Goal: Information Seeking & Learning: Learn about a topic

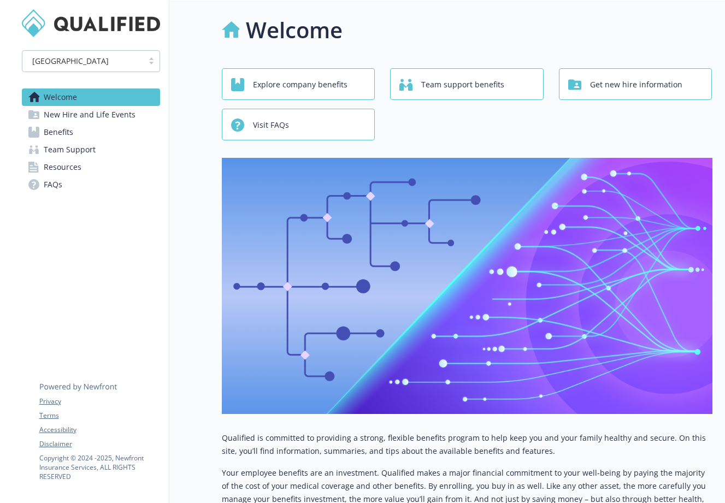
click at [80, 99] on link "Welcome" at bounding box center [91, 97] width 138 height 17
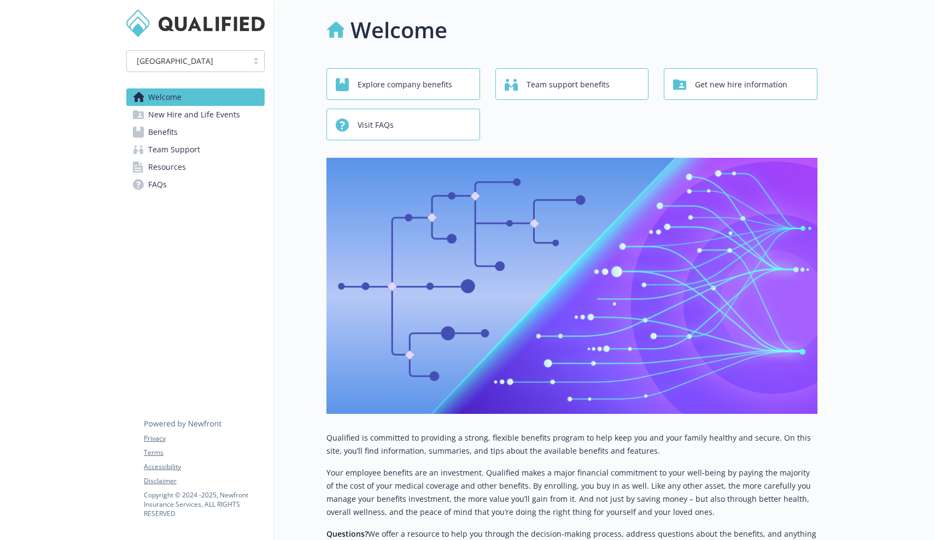
click at [403, 90] on span "Explore company benefits" at bounding box center [404, 84] width 95 height 21
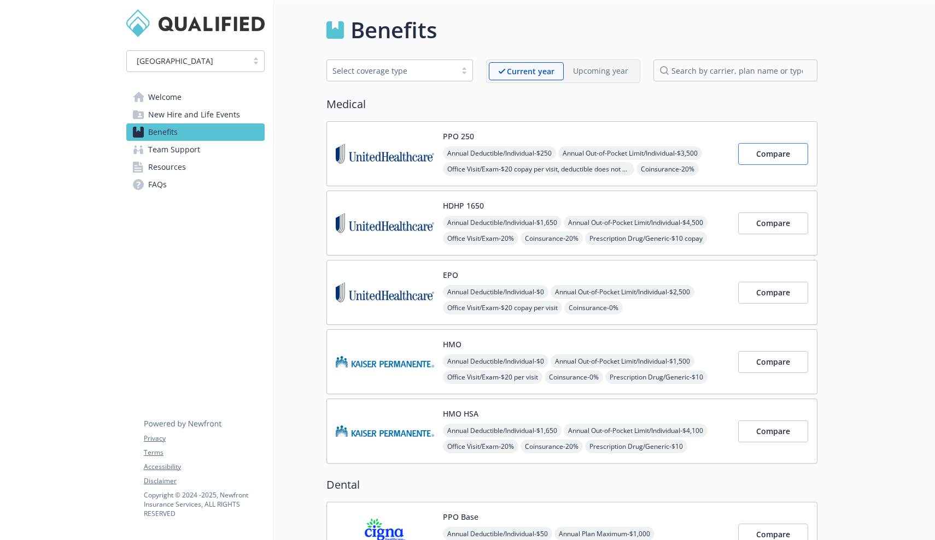
click at [725, 151] on span "Compare" at bounding box center [773, 154] width 34 height 10
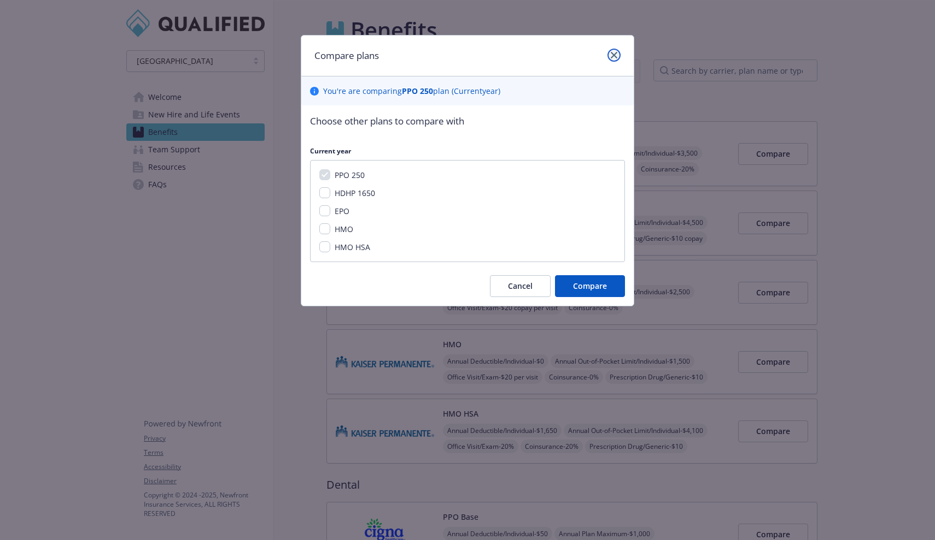
click at [618, 52] on link "close" at bounding box center [613, 55] width 13 height 13
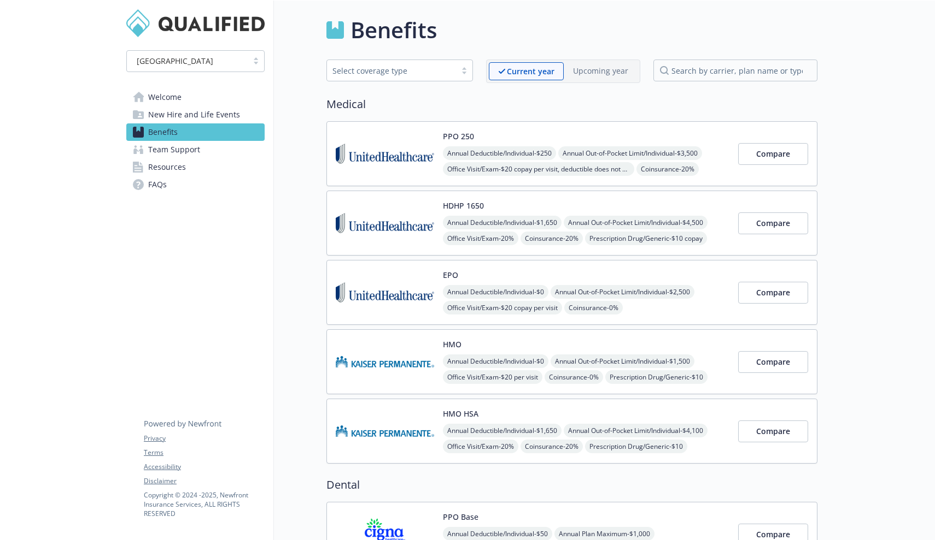
click at [195, 111] on span "New Hire and Life Events" at bounding box center [194, 114] width 92 height 17
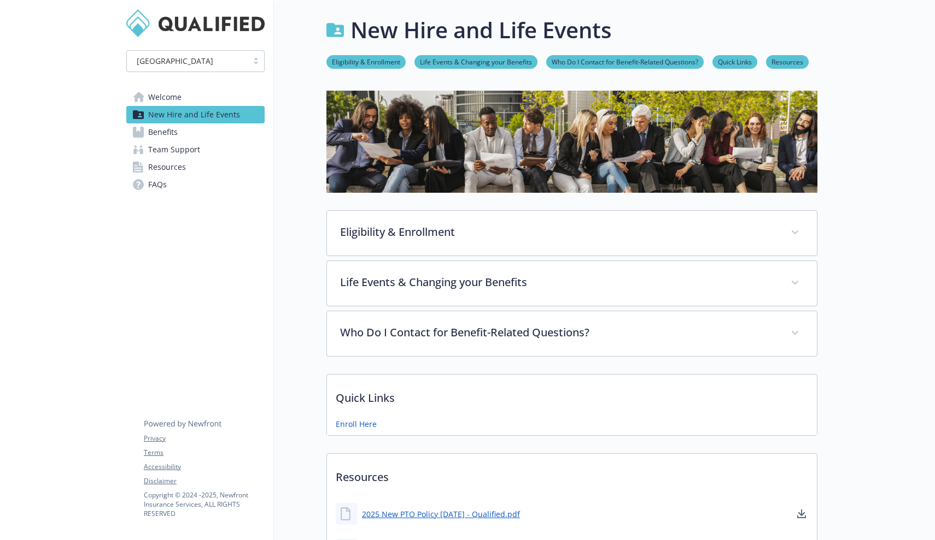
click at [178, 155] on span "Team Support" at bounding box center [174, 149] width 52 height 17
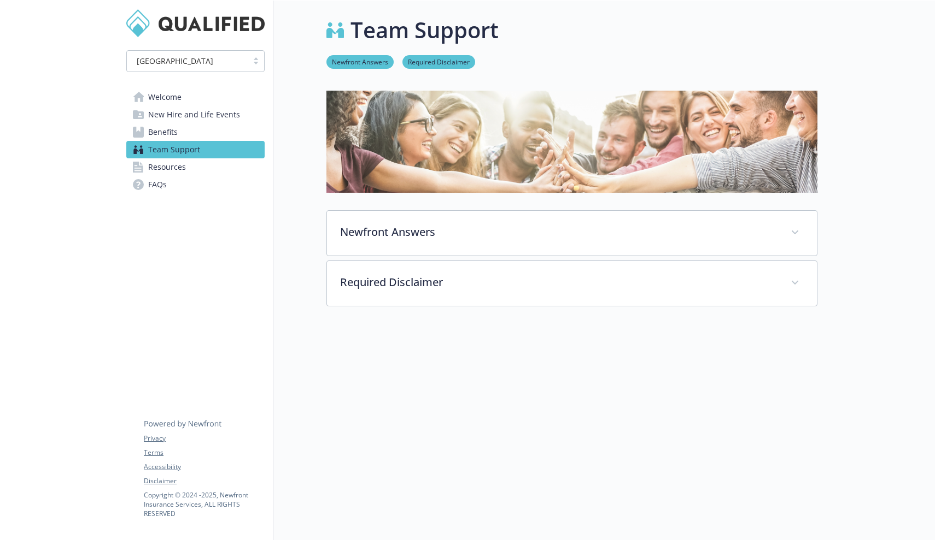
click at [176, 136] on span "Benefits" at bounding box center [163, 132] width 30 height 17
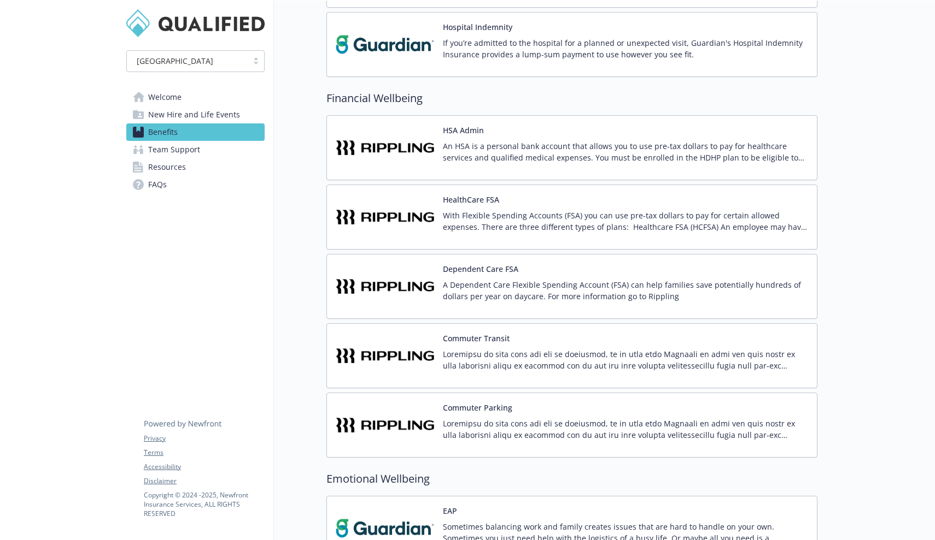
scroll to position [1429, 0]
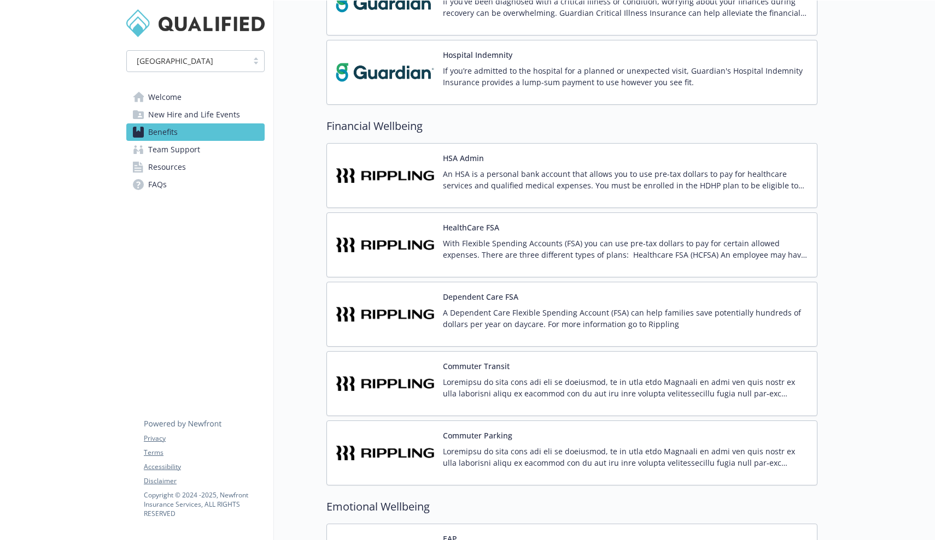
click at [509, 242] on p "With Flexible Spending Accounts (FSA) you can use pre-tax dollars to pay for ce…" at bounding box center [625, 249] width 365 height 23
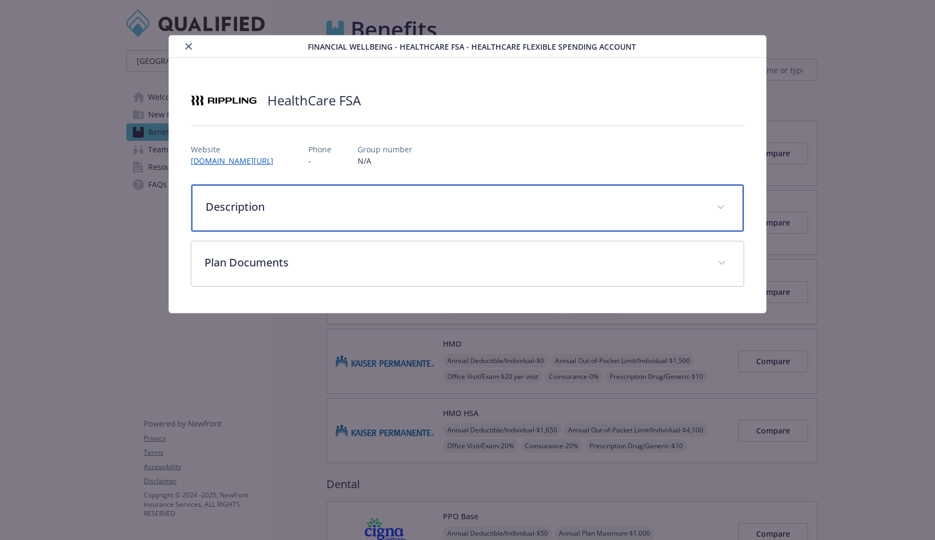
click at [279, 203] on p "Description" at bounding box center [453, 207] width 497 height 16
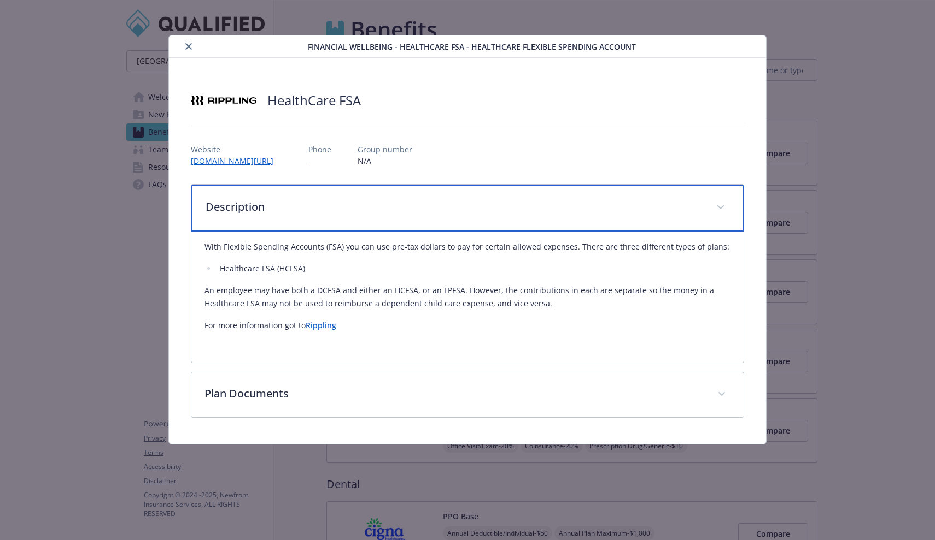
scroll to position [0, 0]
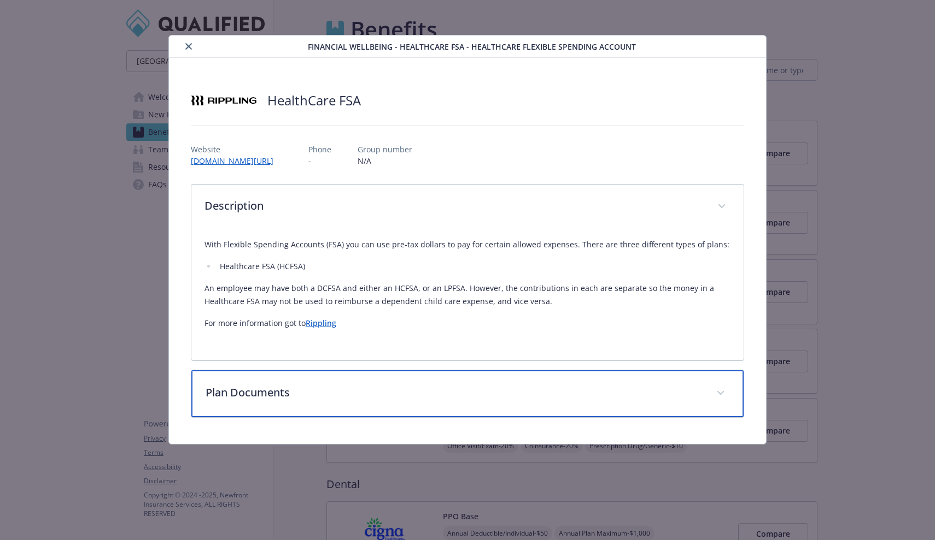
click at [343, 394] on p "Plan Documents" at bounding box center [453, 393] width 497 height 16
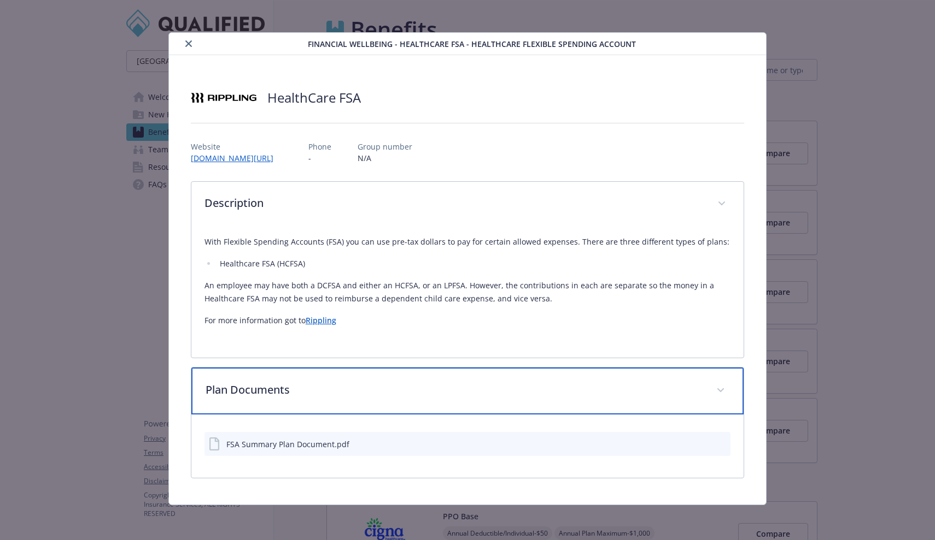
scroll to position [3, 0]
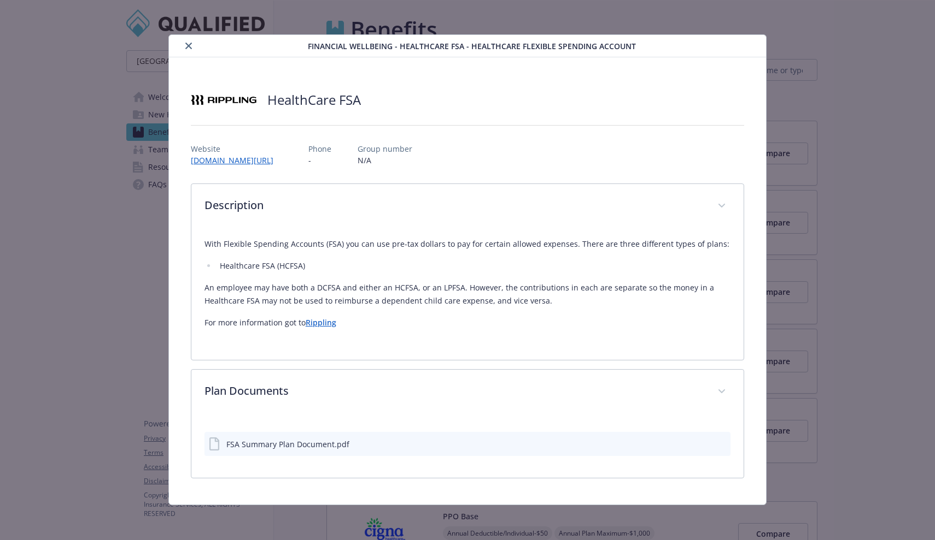
click at [185, 43] on icon "close" at bounding box center [188, 46] width 7 height 7
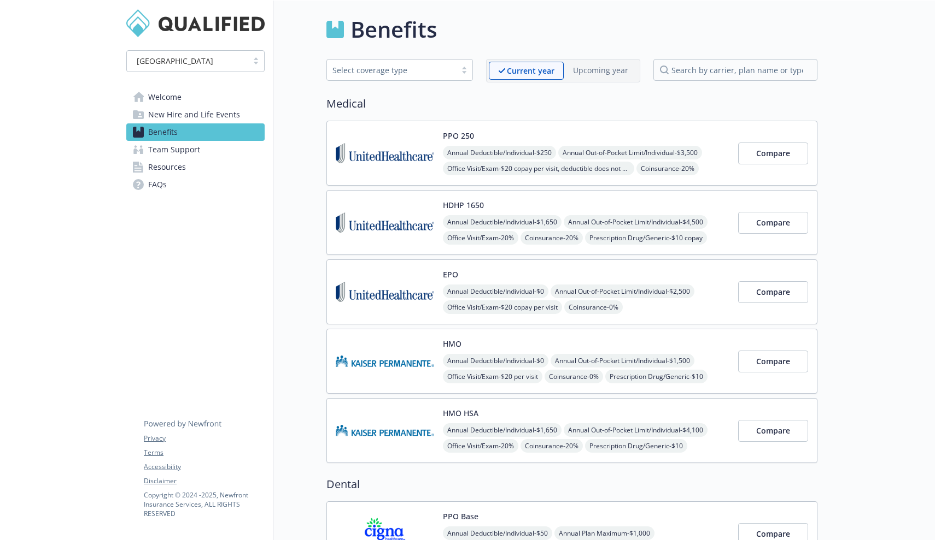
click at [187, 145] on span "Team Support" at bounding box center [174, 149] width 52 height 17
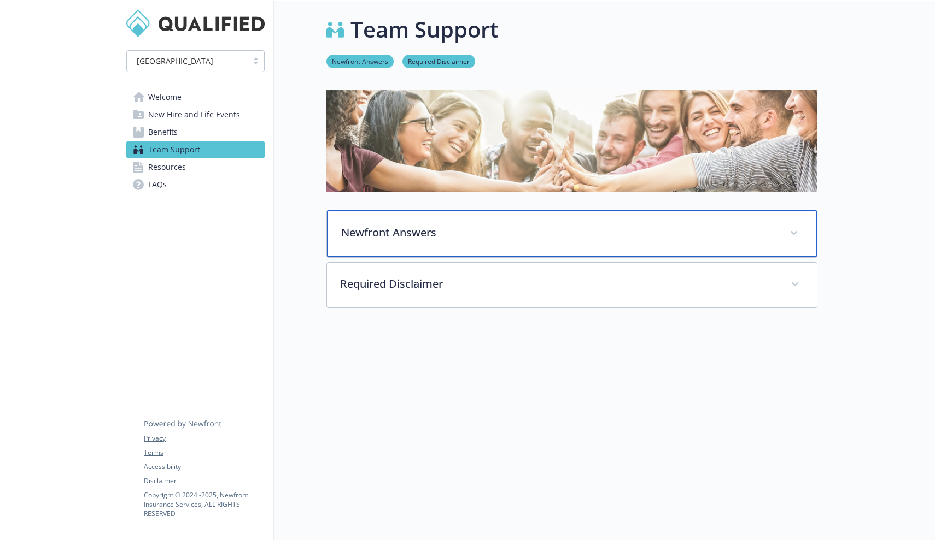
click at [430, 237] on p "Newfront Answers" at bounding box center [558, 233] width 435 height 16
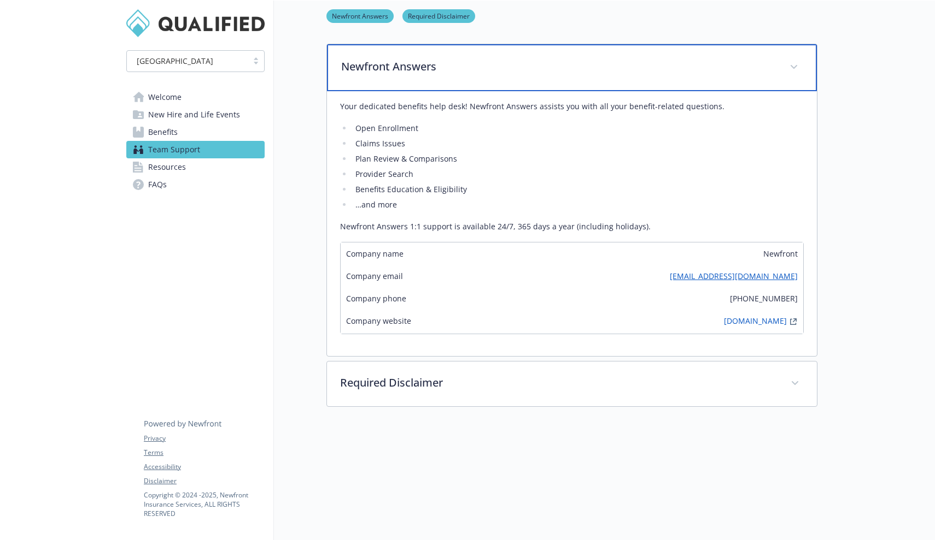
scroll to position [167, 0]
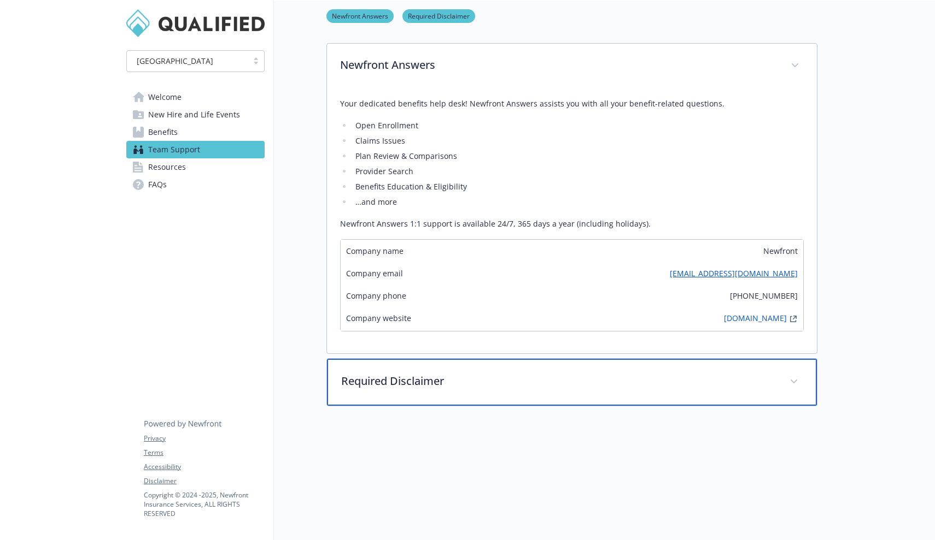
click at [523, 398] on div "Required Disclaimer" at bounding box center [572, 382] width 490 height 47
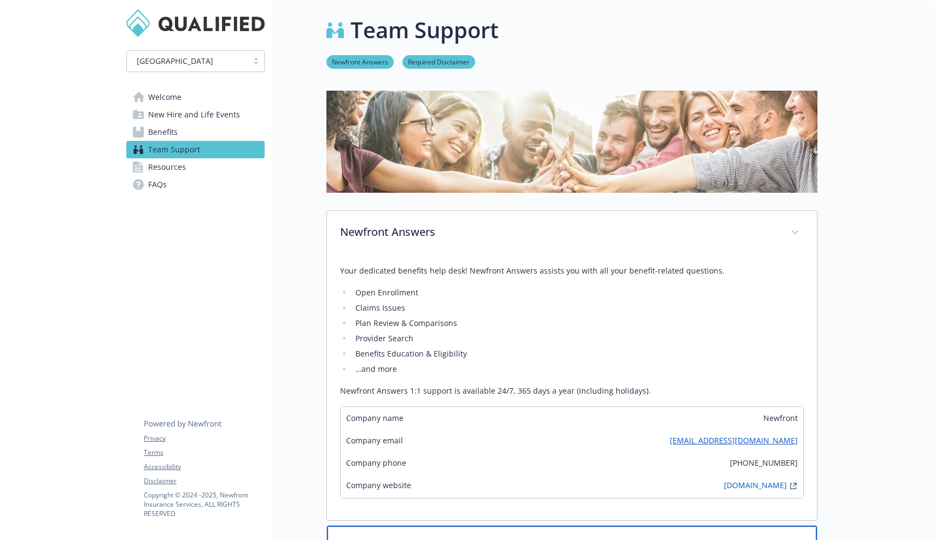
scroll to position [0, 0]
click at [189, 169] on link "Resources" at bounding box center [195, 166] width 138 height 17
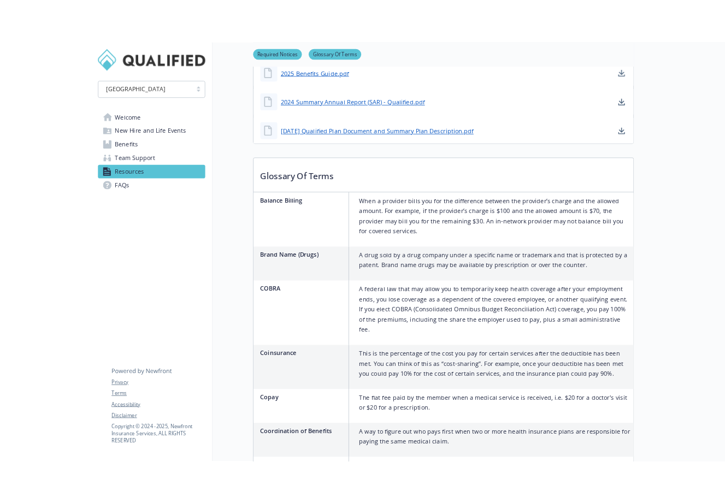
scroll to position [131, 0]
